Goal: Transaction & Acquisition: Subscribe to service/newsletter

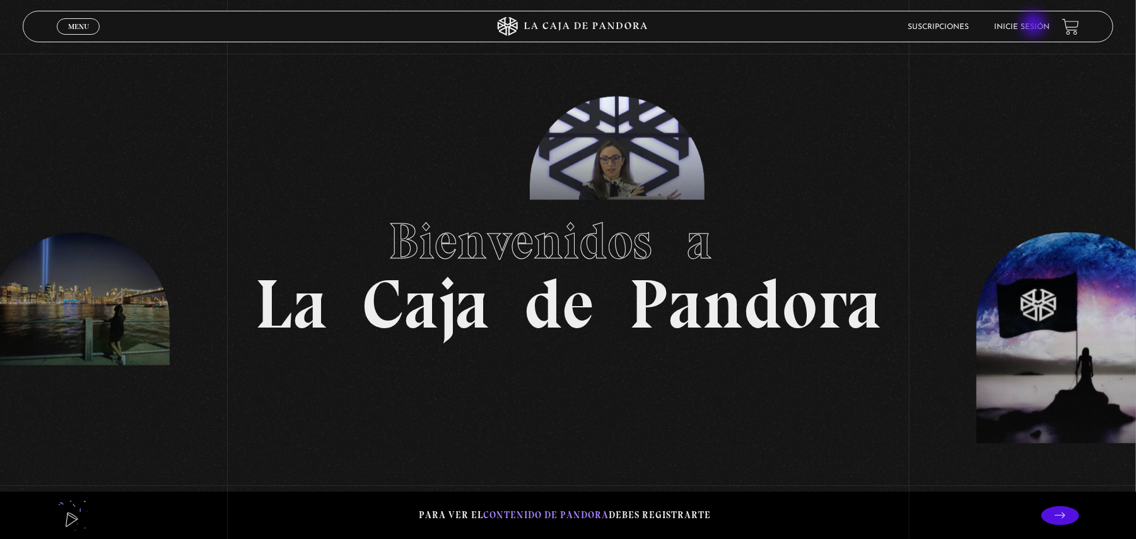
click at [1035, 23] on link "Inicie sesión" at bounding box center [1022, 27] width 56 height 8
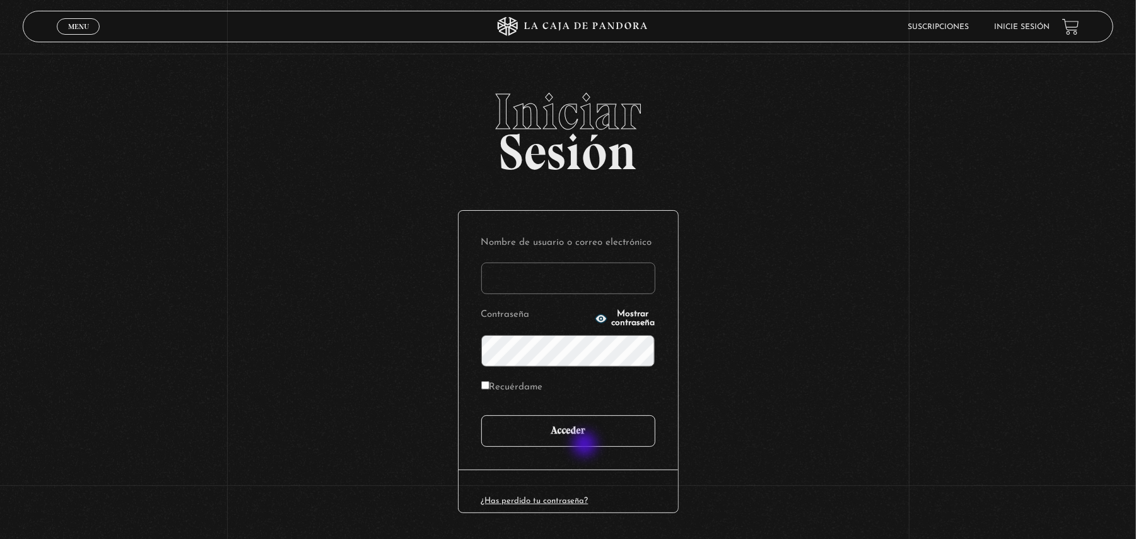
type input "tatiana9252@gmail.com"
click at [586, 445] on input "Acceder" at bounding box center [568, 431] width 174 height 32
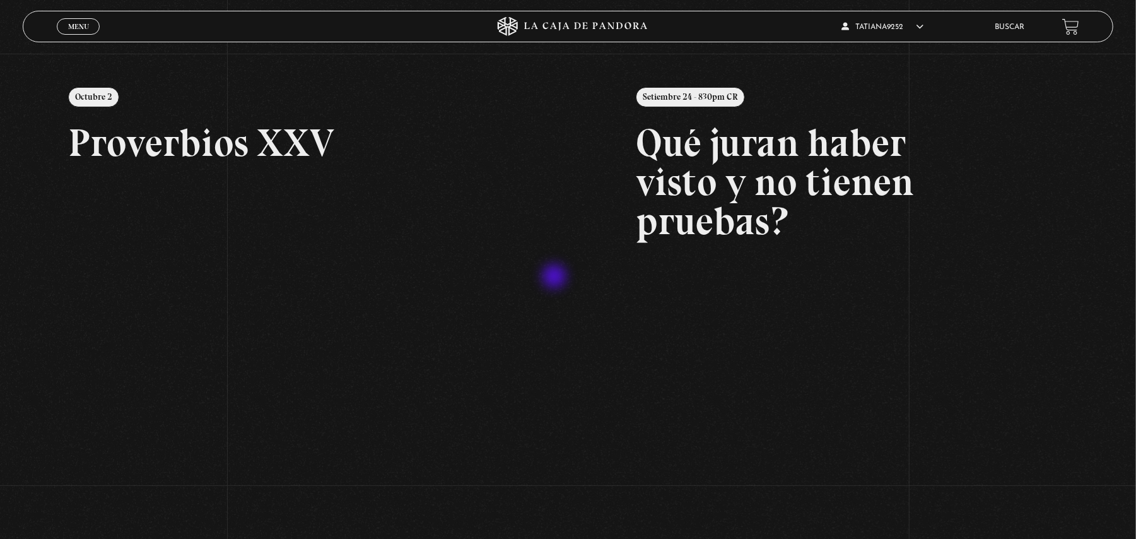
scroll to position [252, 0]
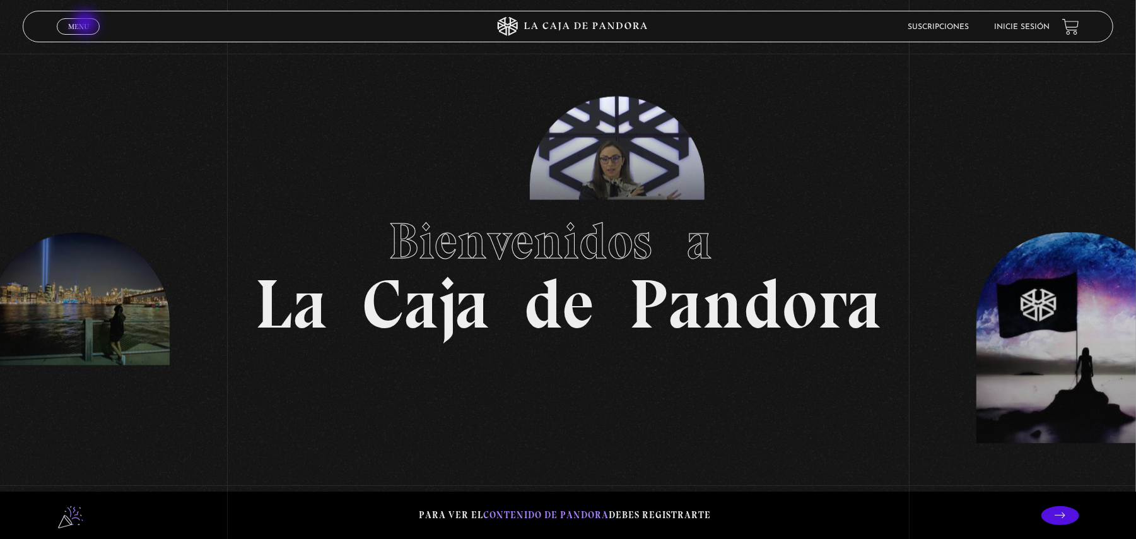
click at [86, 23] on span "Menu" at bounding box center [78, 27] width 21 height 8
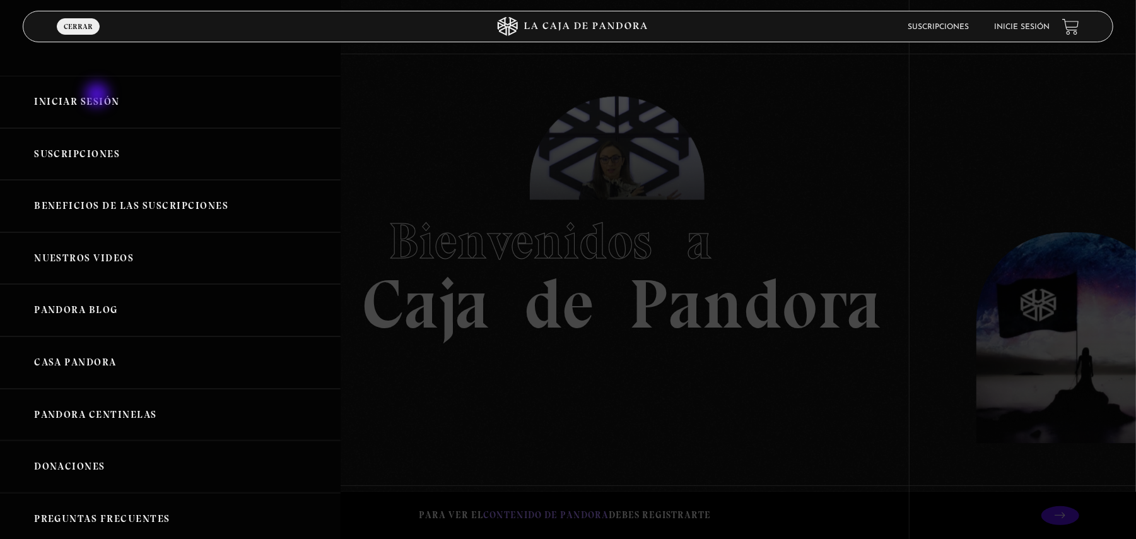
click at [98, 96] on link "Iniciar Sesión" at bounding box center [170, 102] width 341 height 52
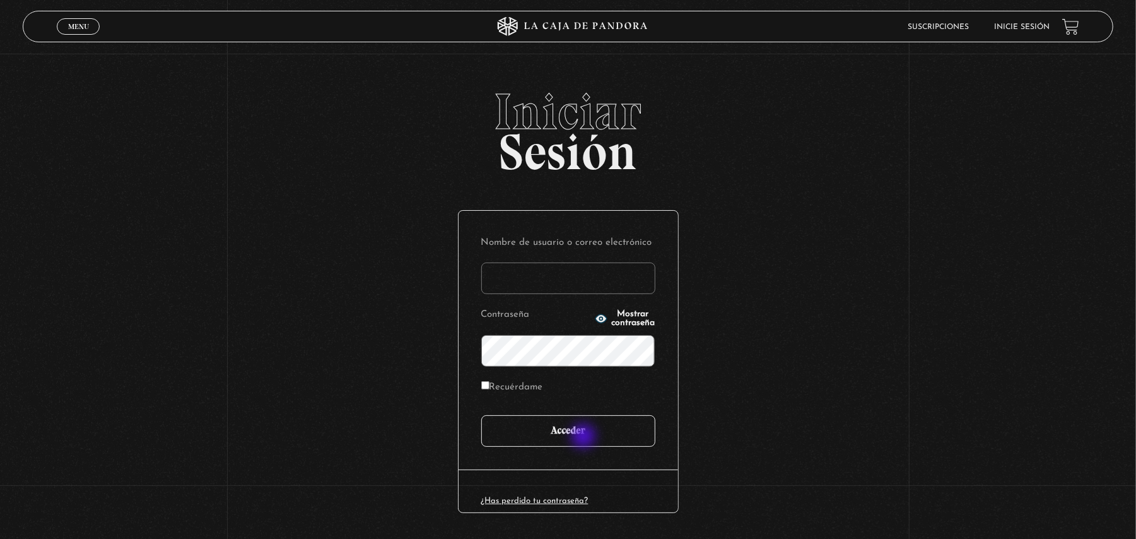
type input "[EMAIL_ADDRESS][DOMAIN_NAME]"
click at [584, 435] on input "Acceder" at bounding box center [568, 431] width 174 height 32
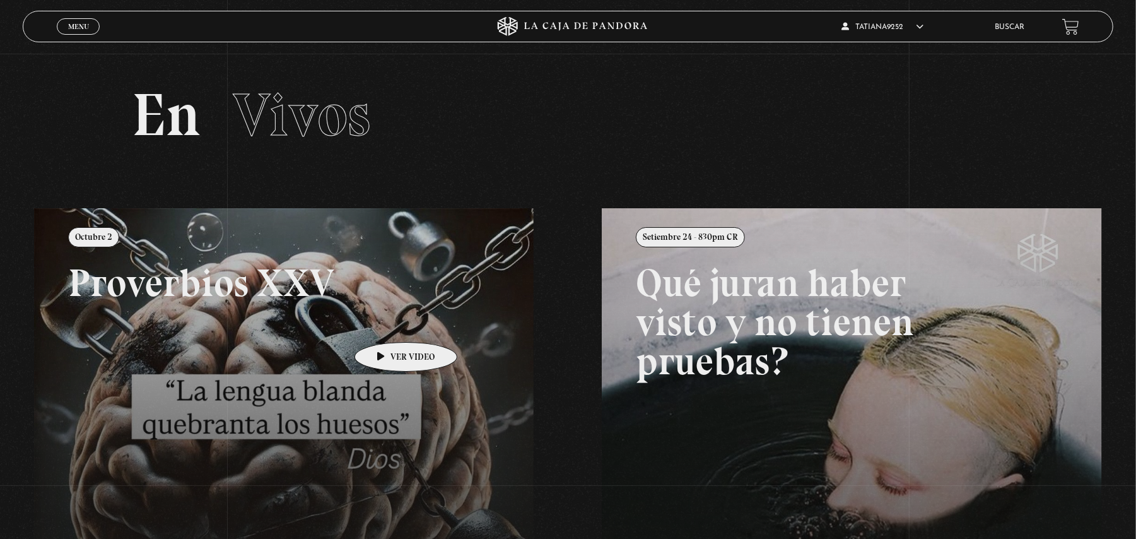
click at [386, 323] on link at bounding box center [602, 477] width 1136 height 539
